Goal: Complete application form

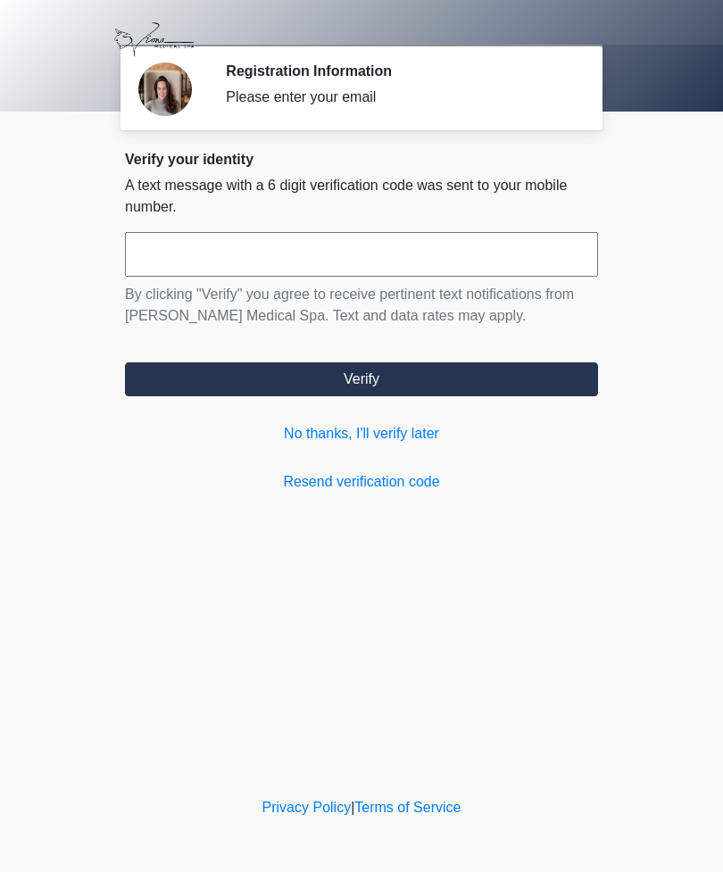
click at [141, 262] on input "text" at bounding box center [361, 254] width 473 height 45
click at [147, 260] on input "text" at bounding box center [361, 254] width 473 height 45
type input "******"
click at [359, 376] on button "Verify" at bounding box center [361, 379] width 473 height 34
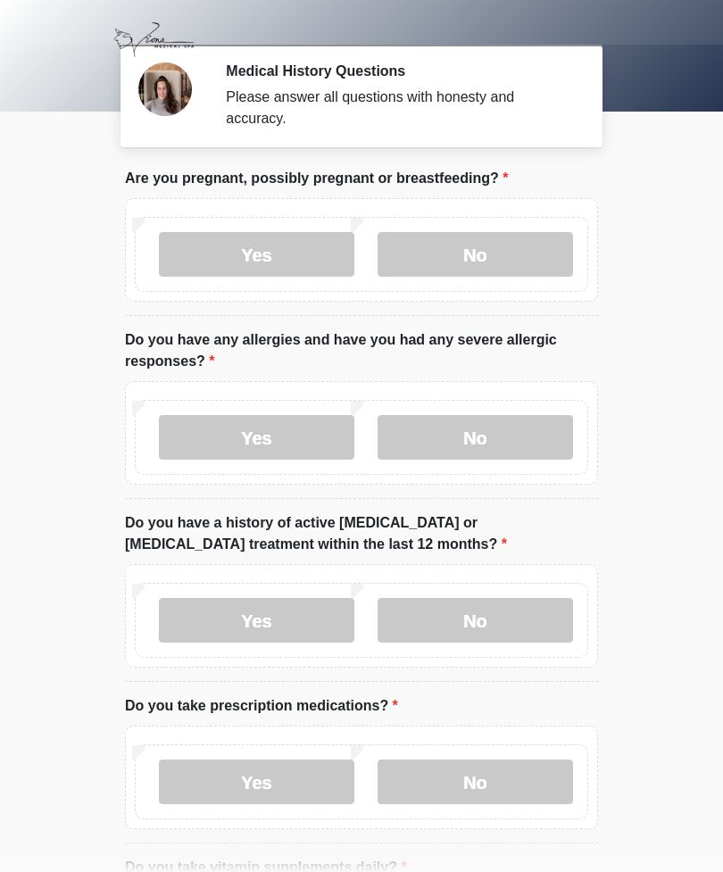
click at [491, 257] on label "No" at bounding box center [475, 254] width 195 height 45
click at [469, 437] on label "No" at bounding box center [475, 437] width 195 height 45
click at [469, 620] on label "No" at bounding box center [475, 620] width 195 height 45
click at [260, 781] on label "Yes" at bounding box center [256, 782] width 195 height 45
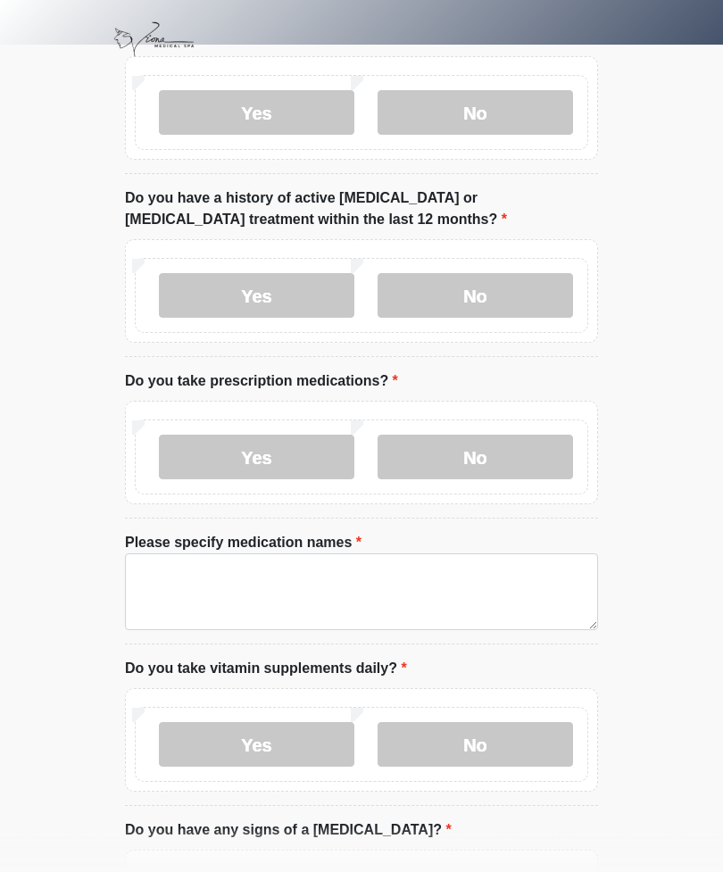
scroll to position [325, 0]
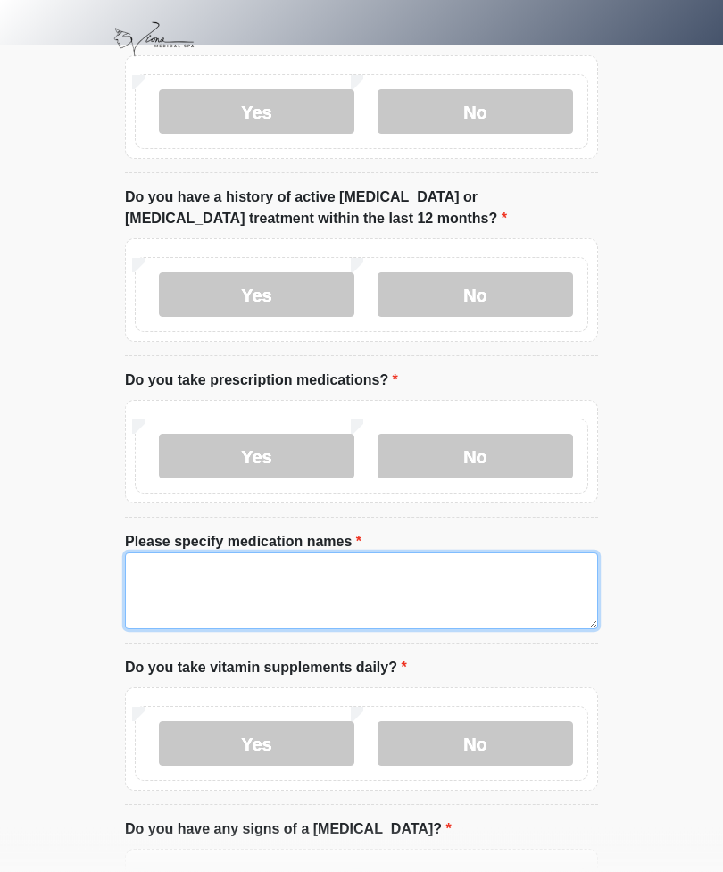
click at [170, 573] on textarea "Please specify medication names" at bounding box center [361, 591] width 473 height 77
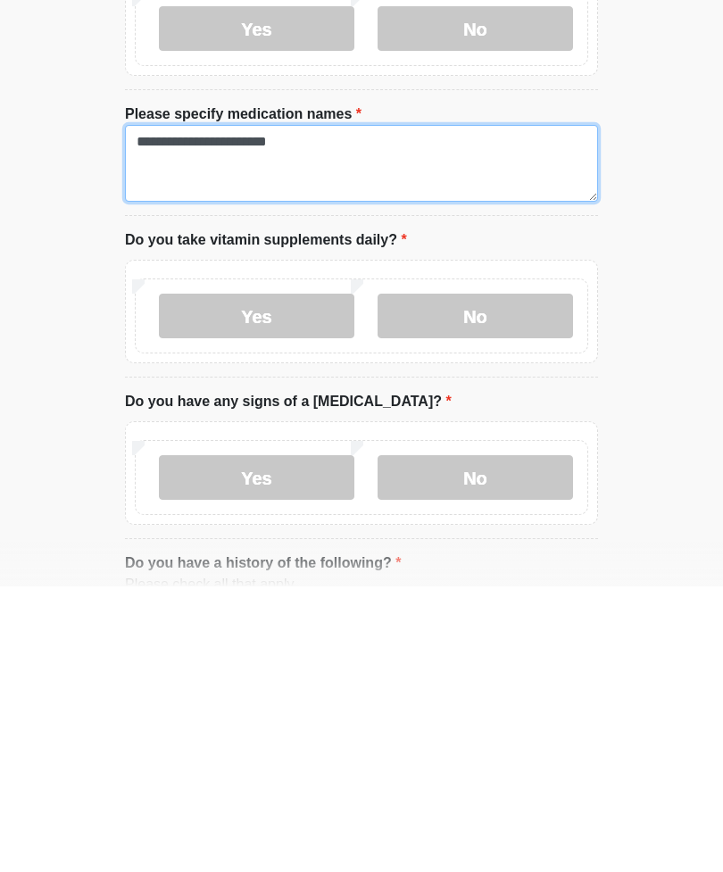
type textarea "**********"
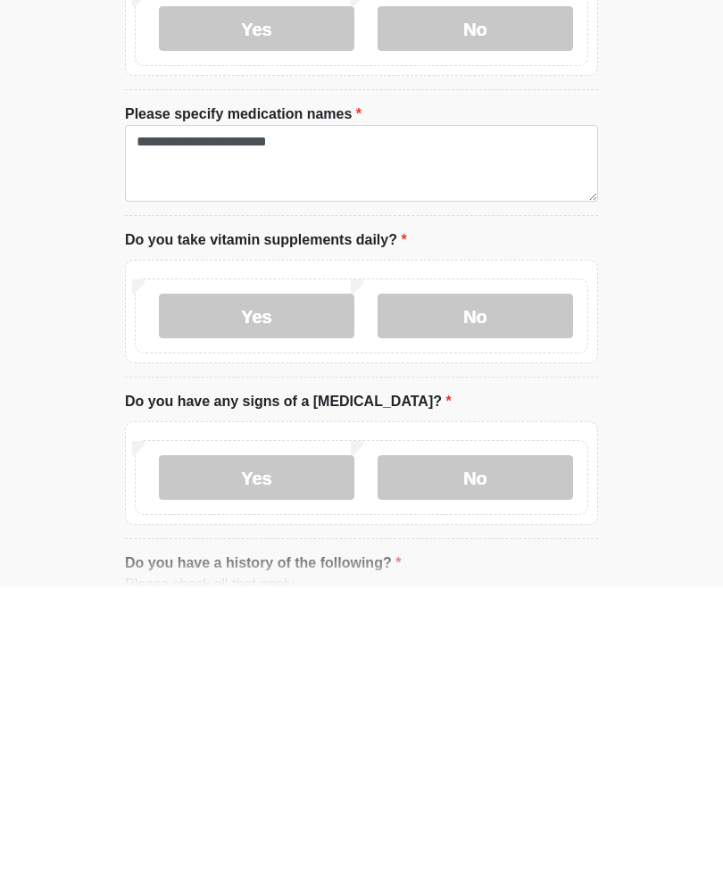
click at [265, 579] on label "Yes" at bounding box center [256, 601] width 195 height 45
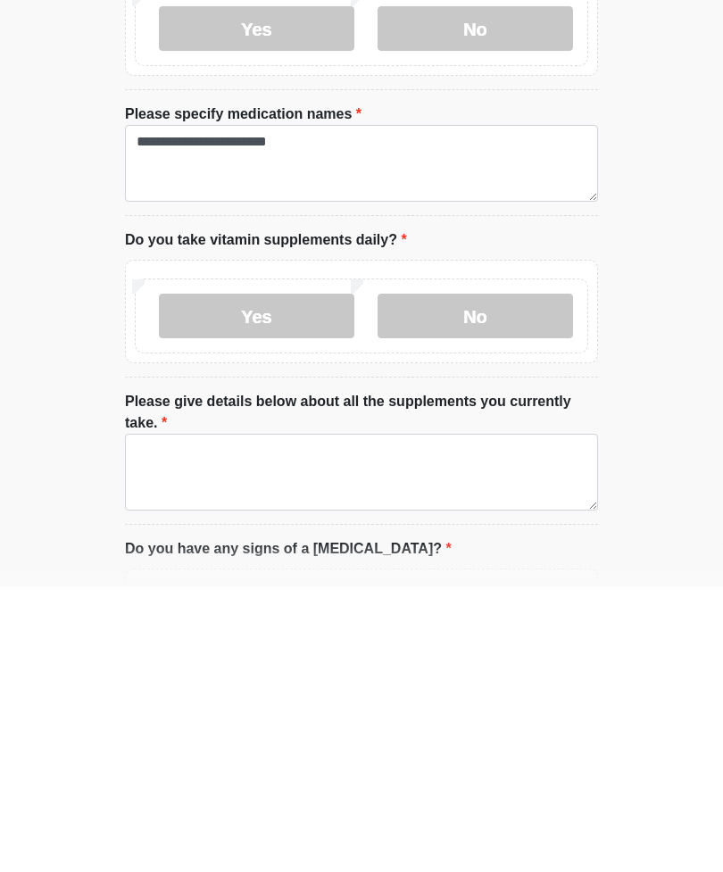
scroll to position [753, 0]
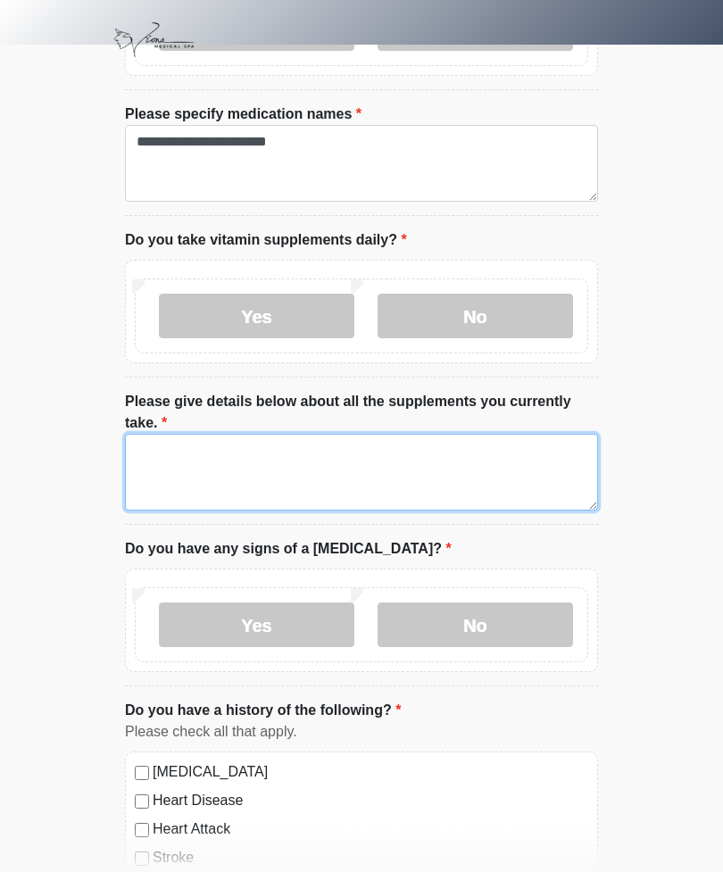
click at [157, 440] on textarea "Please give details below about all the supplements you currently take." at bounding box center [361, 472] width 473 height 77
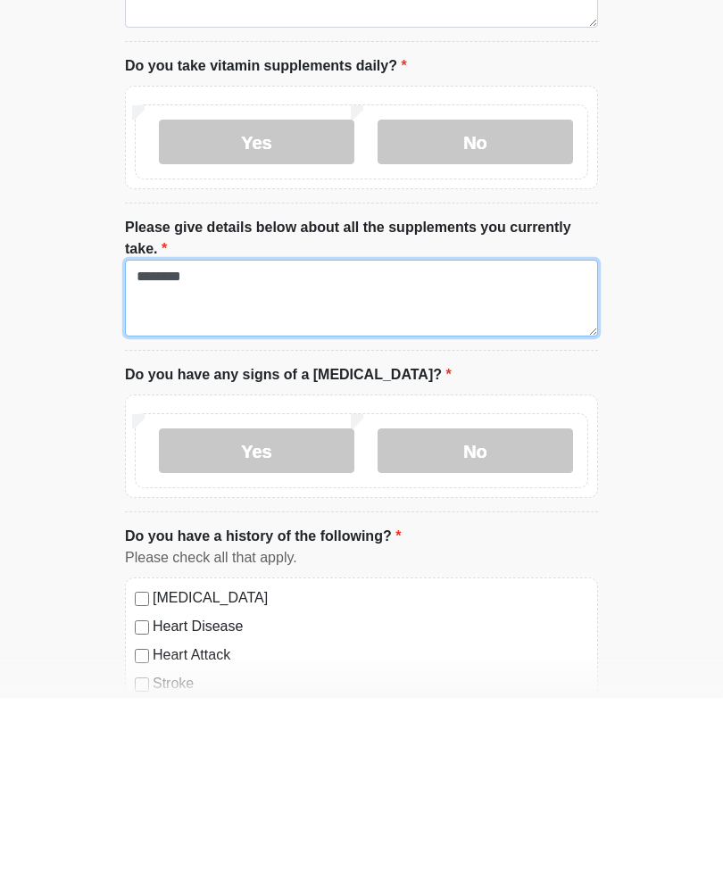
type textarea "********"
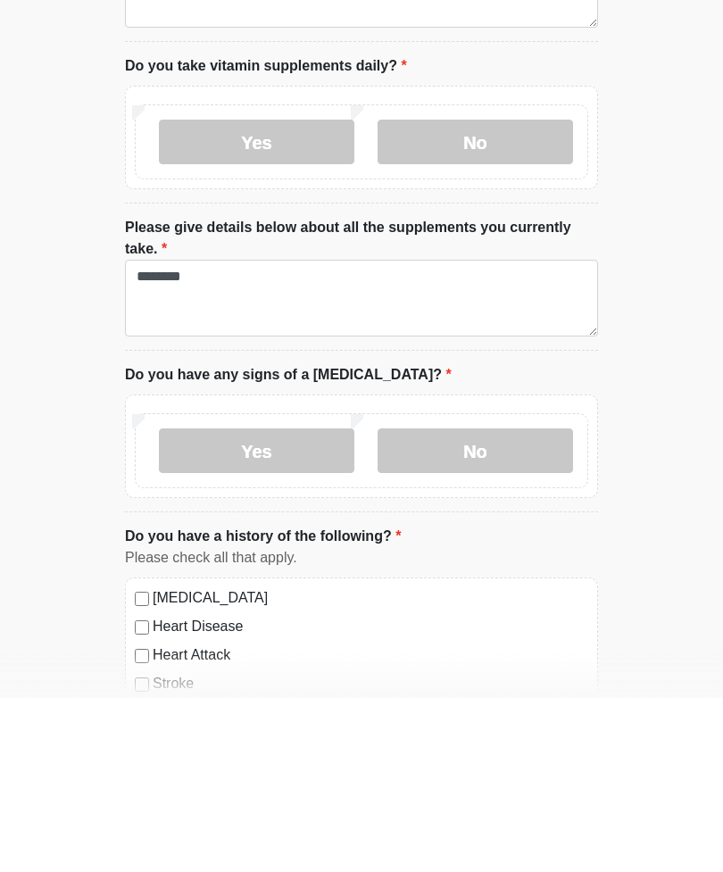
click at [448, 603] on label "No" at bounding box center [475, 625] width 195 height 45
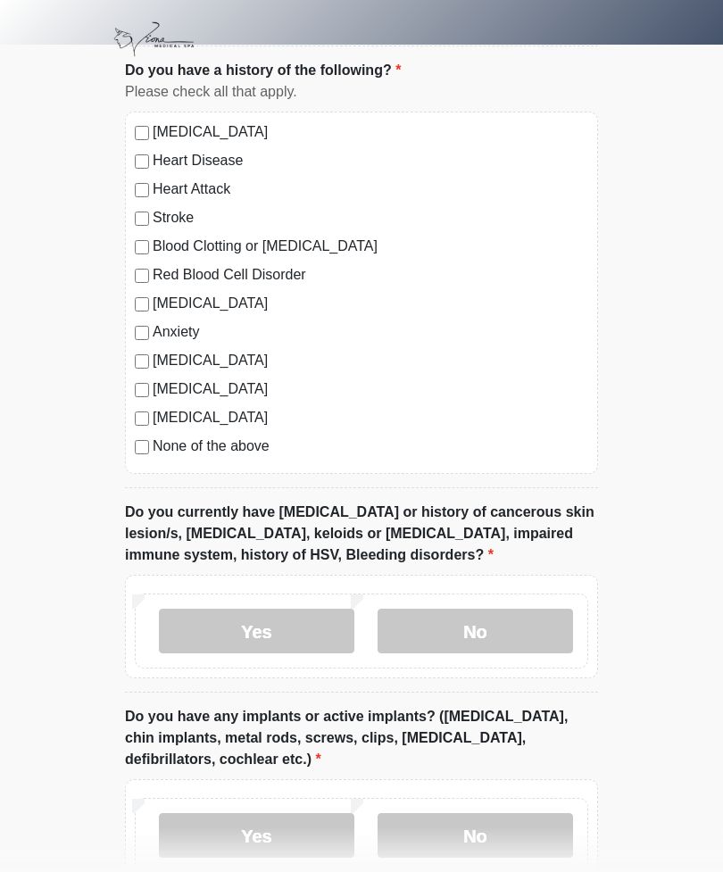
scroll to position [1393, 0]
click at [476, 627] on label "No" at bounding box center [475, 631] width 195 height 45
click at [470, 832] on label "No" at bounding box center [475, 834] width 195 height 45
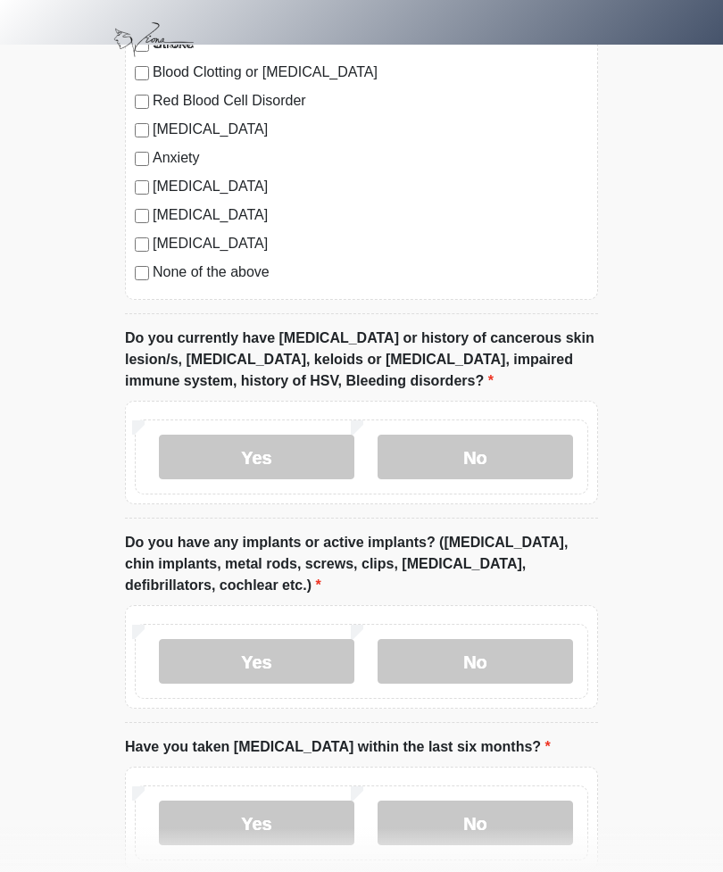
scroll to position [1662, 0]
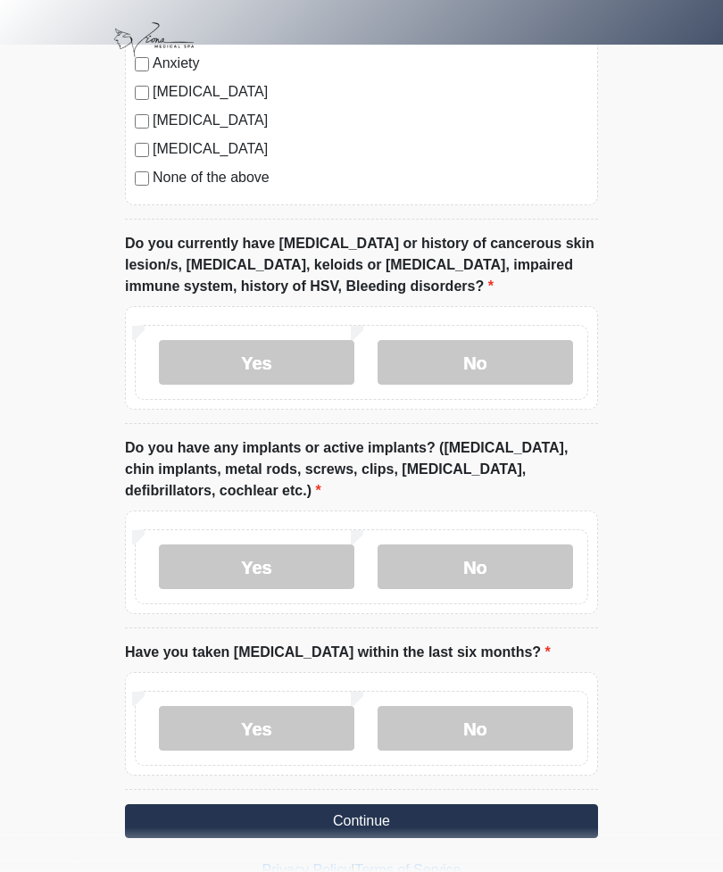
click at [479, 718] on label "No" at bounding box center [475, 728] width 195 height 45
click at [358, 812] on button "Continue" at bounding box center [361, 821] width 473 height 34
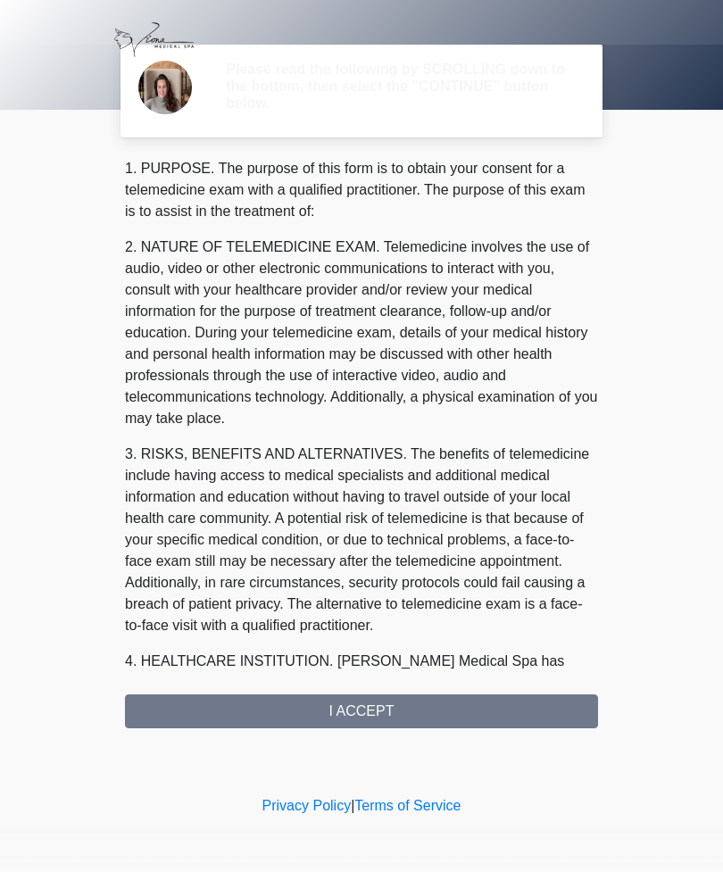
scroll to position [0, 0]
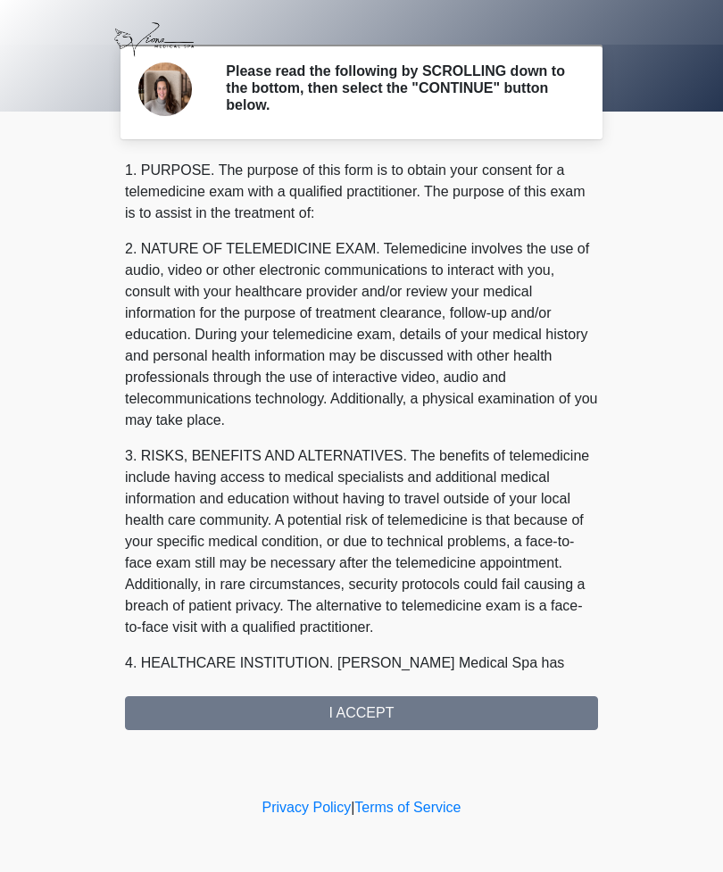
click at [348, 714] on div "1. PURPOSE. The purpose of this form is to obtain your consent for a telemedici…" at bounding box center [361, 445] width 473 height 570
click at [370, 706] on div "1. PURPOSE. The purpose of this form is to obtain your consent for a telemedici…" at bounding box center [361, 445] width 473 height 570
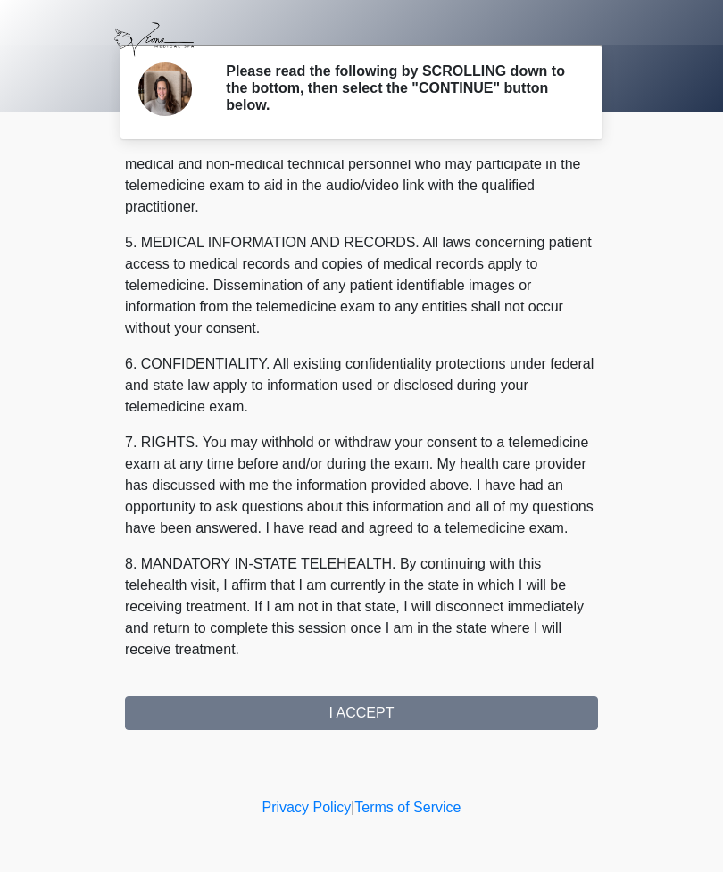
scroll to position [520, 0]
click at [355, 712] on button "I ACCEPT" at bounding box center [361, 713] width 473 height 34
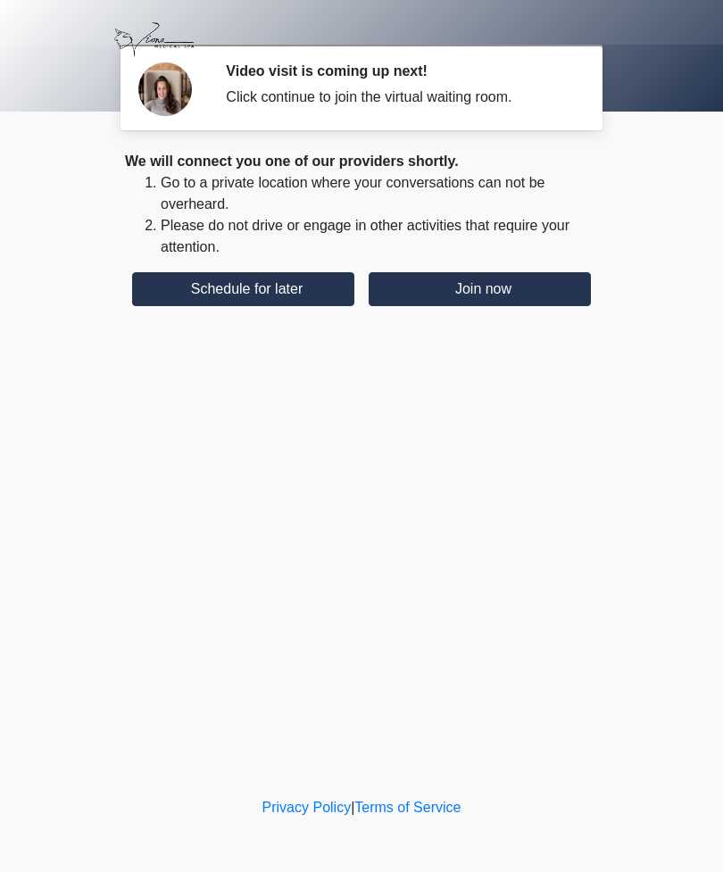
click at [475, 288] on button "Join now" at bounding box center [480, 289] width 222 height 34
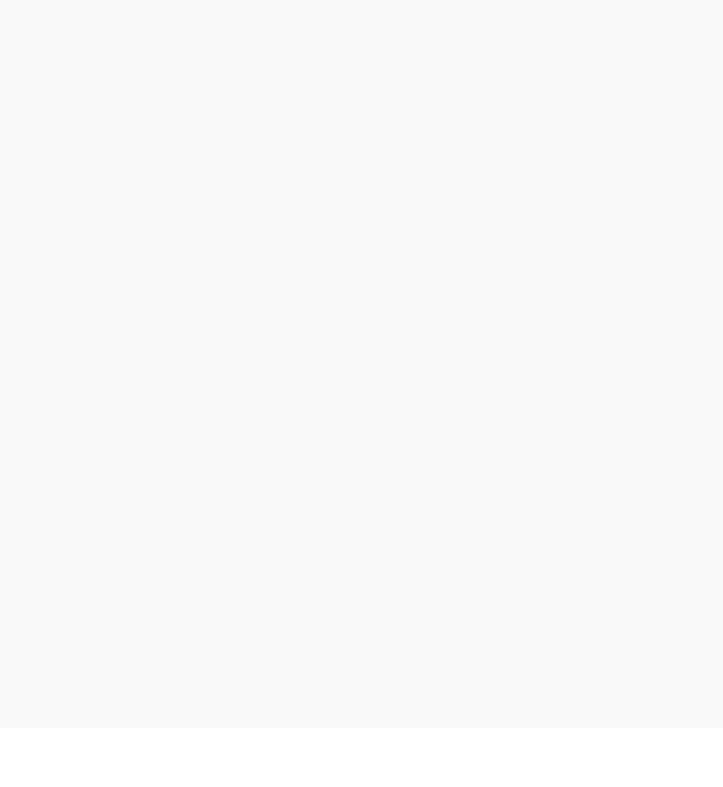
scroll to position [5, 0]
